Goal: Task Accomplishment & Management: Manage account settings

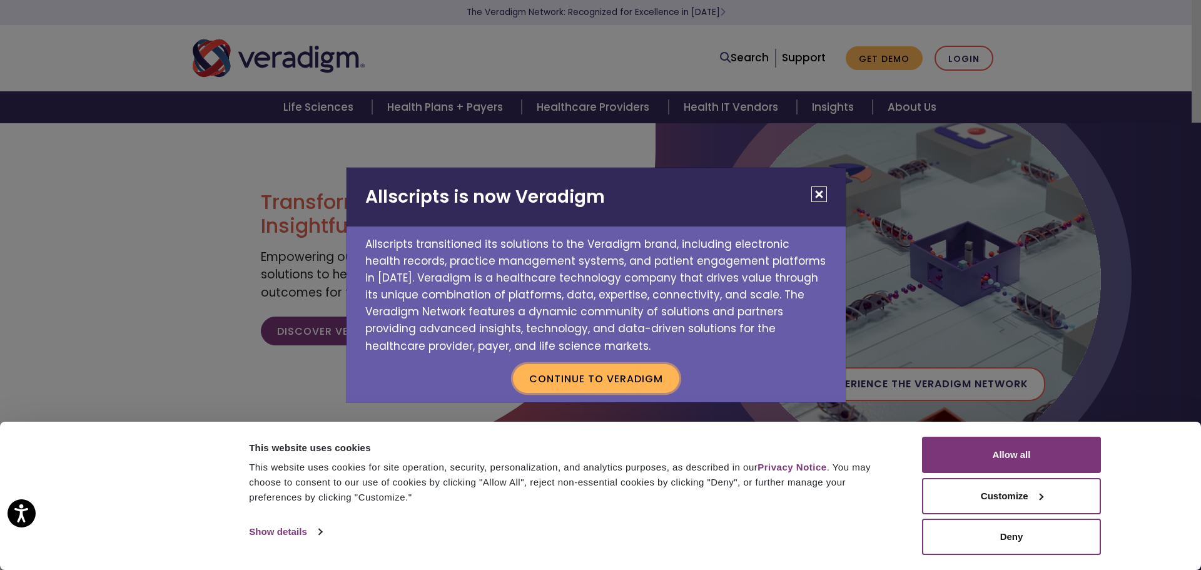
click at [599, 376] on button "Continue to Veradigm" at bounding box center [596, 378] width 166 height 29
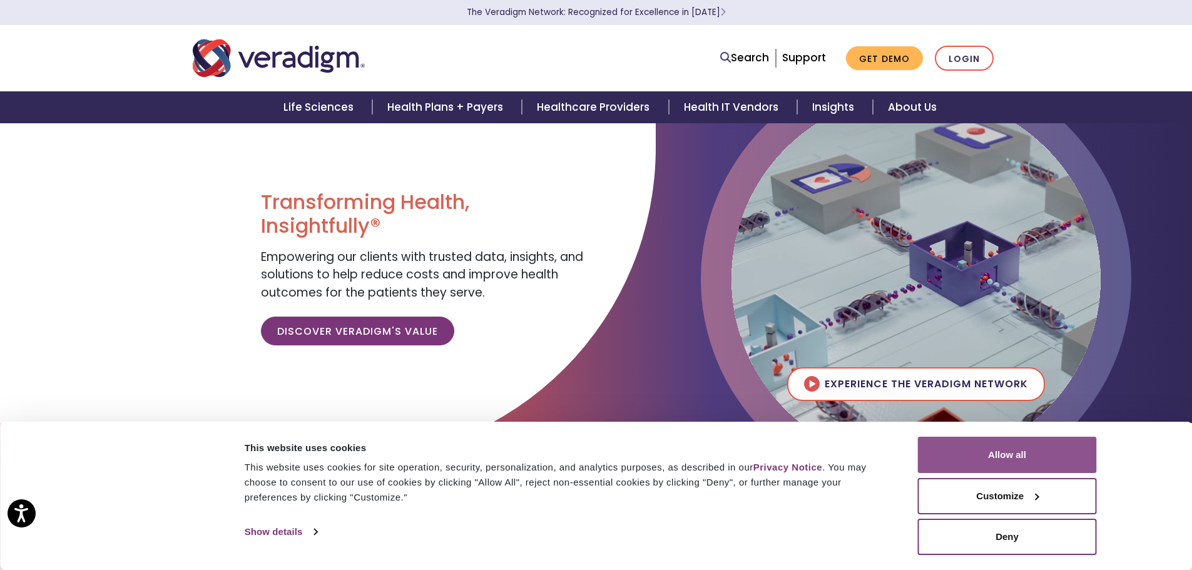
click at [1012, 459] on button "Allow all" at bounding box center [1007, 455] width 179 height 36
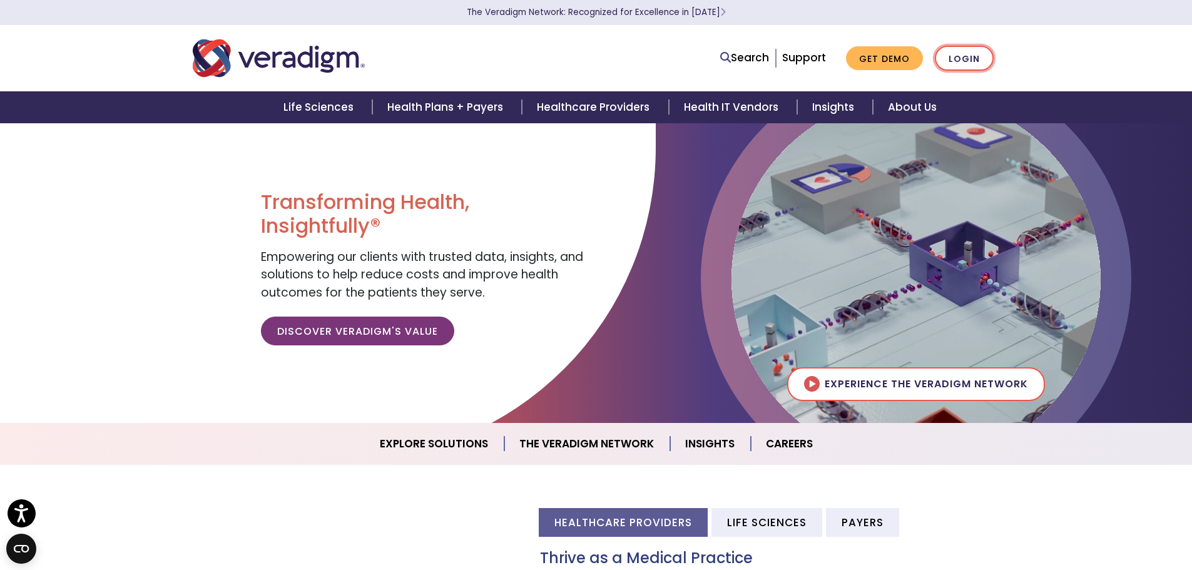
click at [965, 56] on link "Login" at bounding box center [964, 59] width 59 height 26
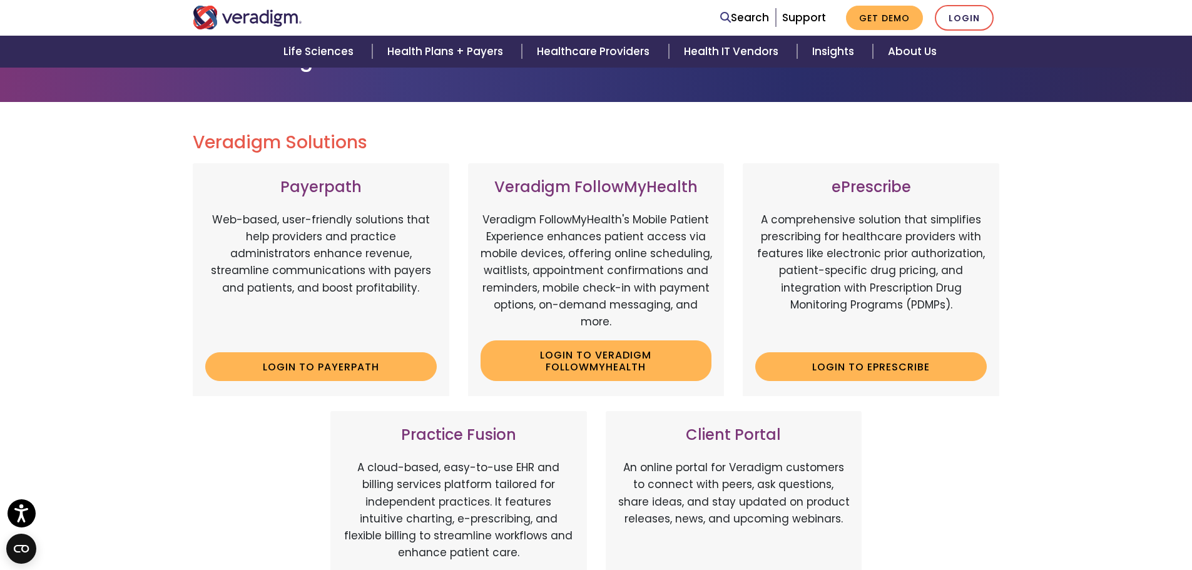
scroll to position [188, 0]
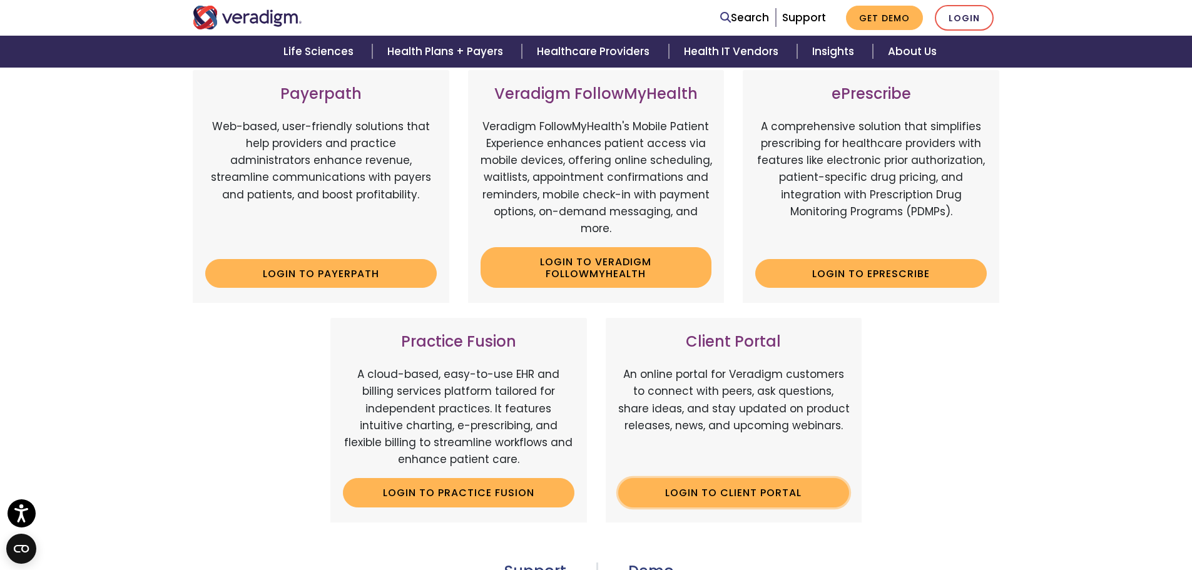
click at [773, 494] on link "Login to Client Portal" at bounding box center [734, 492] width 232 height 29
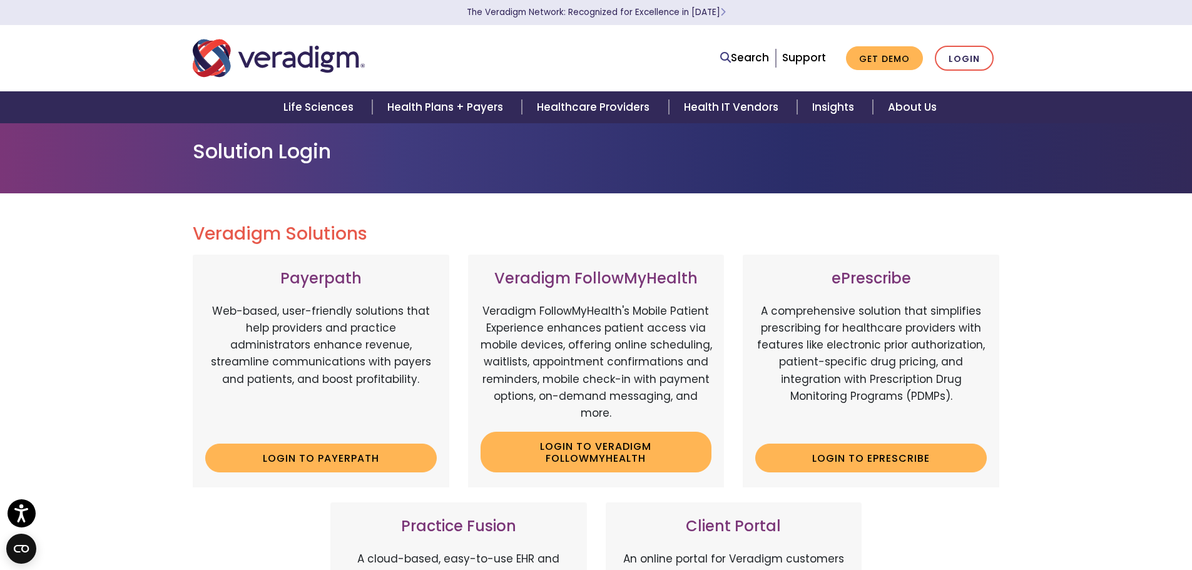
scroll to position [0, 0]
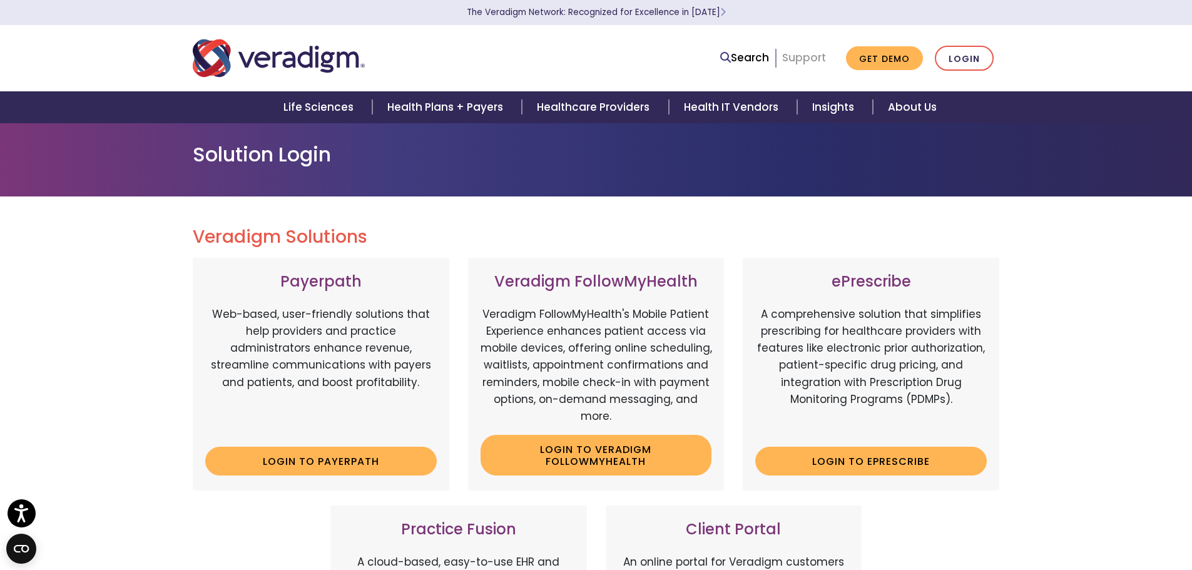
click at [805, 55] on link "Support" at bounding box center [804, 57] width 44 height 15
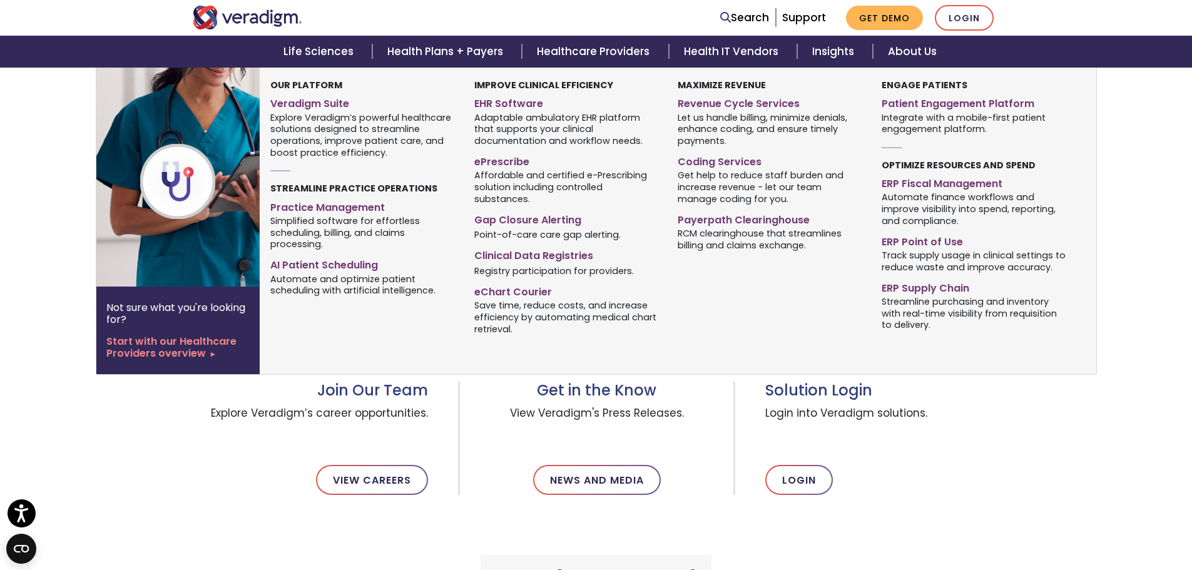
scroll to position [250, 0]
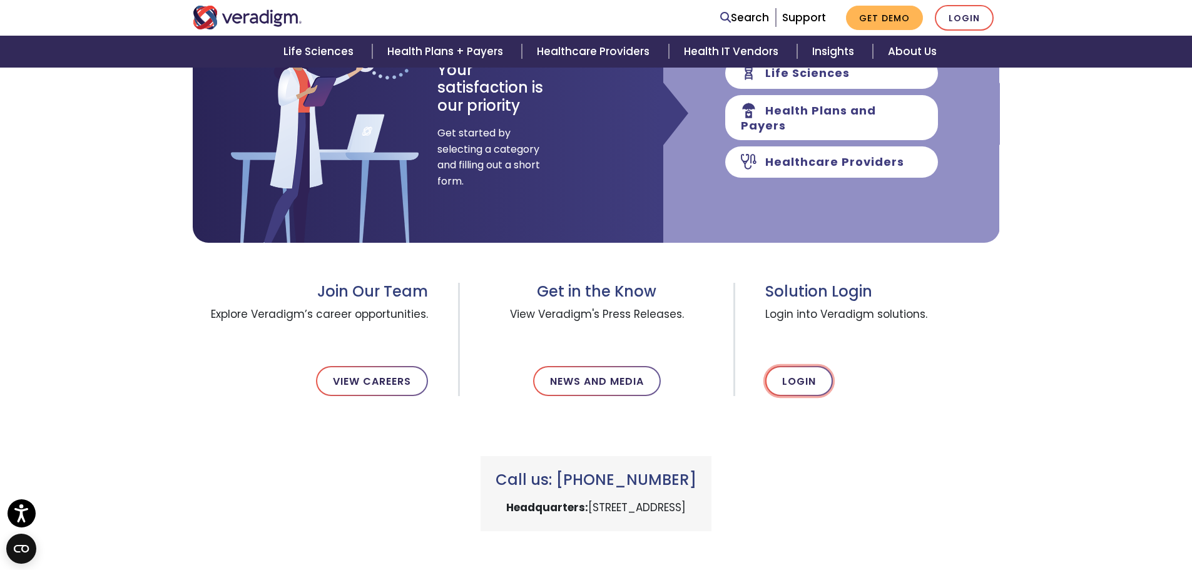
click at [809, 387] on link "Login" at bounding box center [799, 381] width 68 height 30
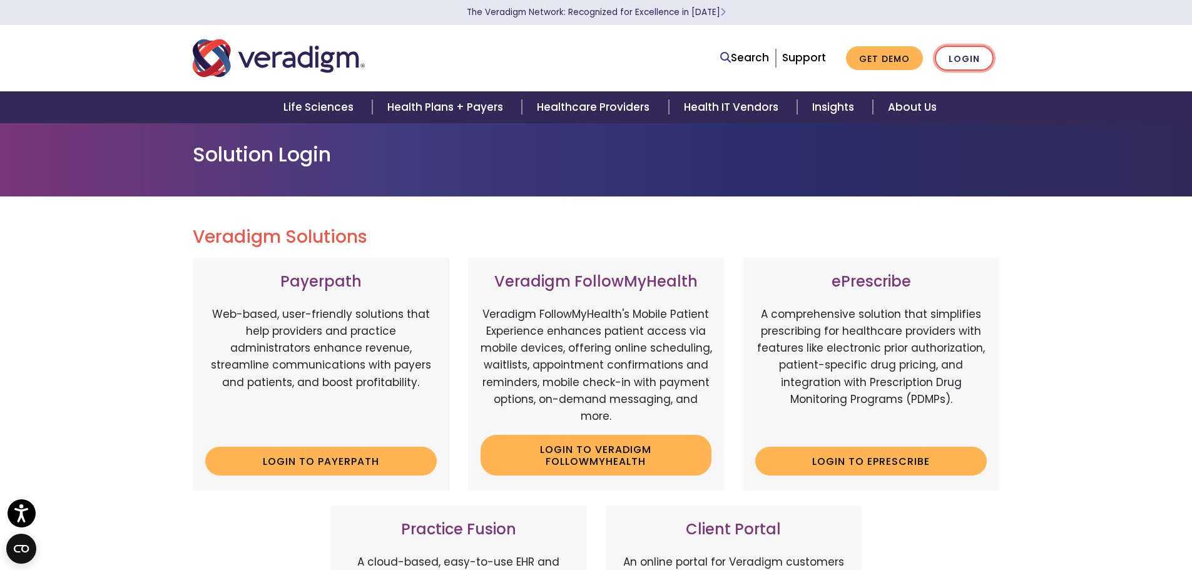
click at [974, 51] on link "Login" at bounding box center [964, 59] width 59 height 26
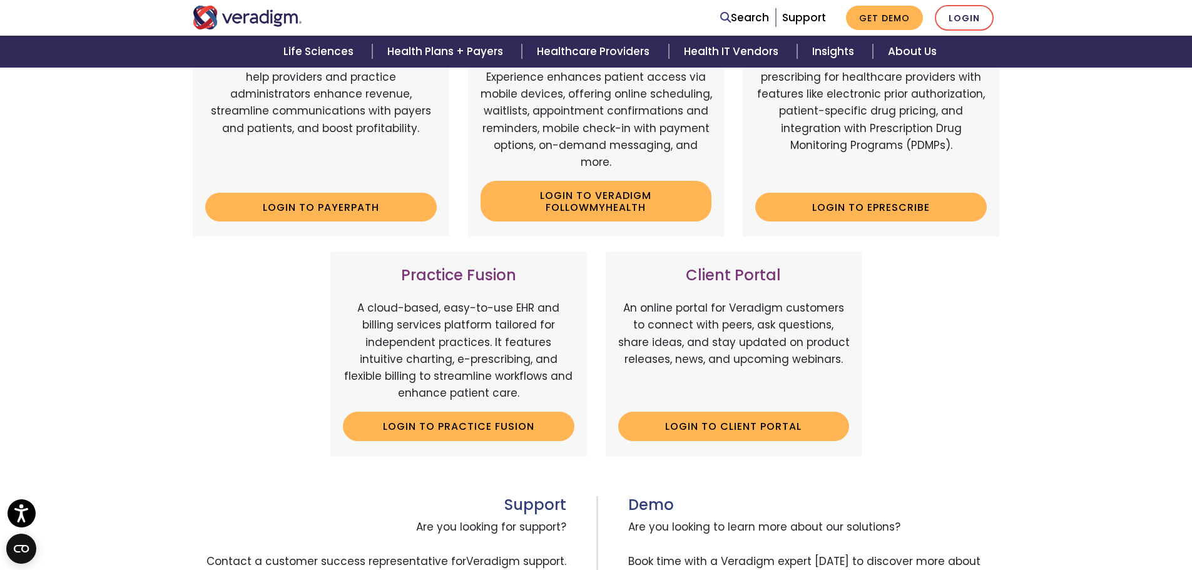
scroll to position [313, 0]
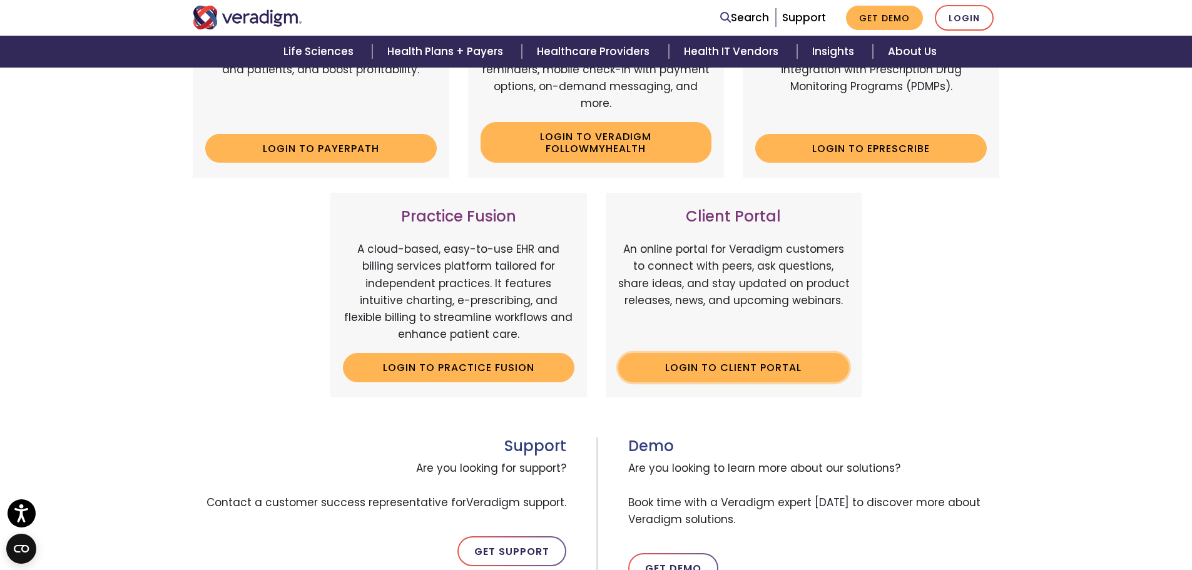
click at [752, 364] on link "Login to Client Portal" at bounding box center [734, 367] width 232 height 29
